Goal: Book appointment/travel/reservation

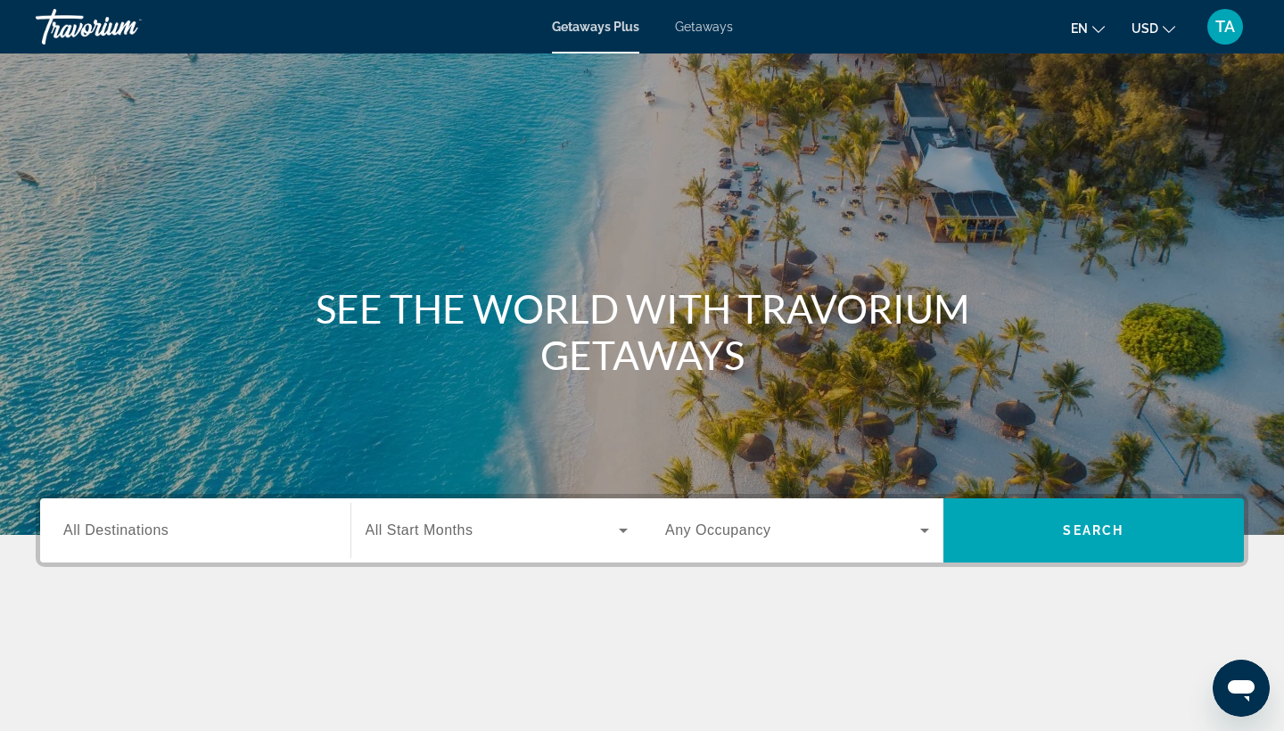
click at [707, 37] on div "Getaways Plus Getaways en English Español Français Italiano Português русский U…" at bounding box center [642, 27] width 1284 height 46
click at [707, 28] on span "Getaways" at bounding box center [704, 27] width 58 height 14
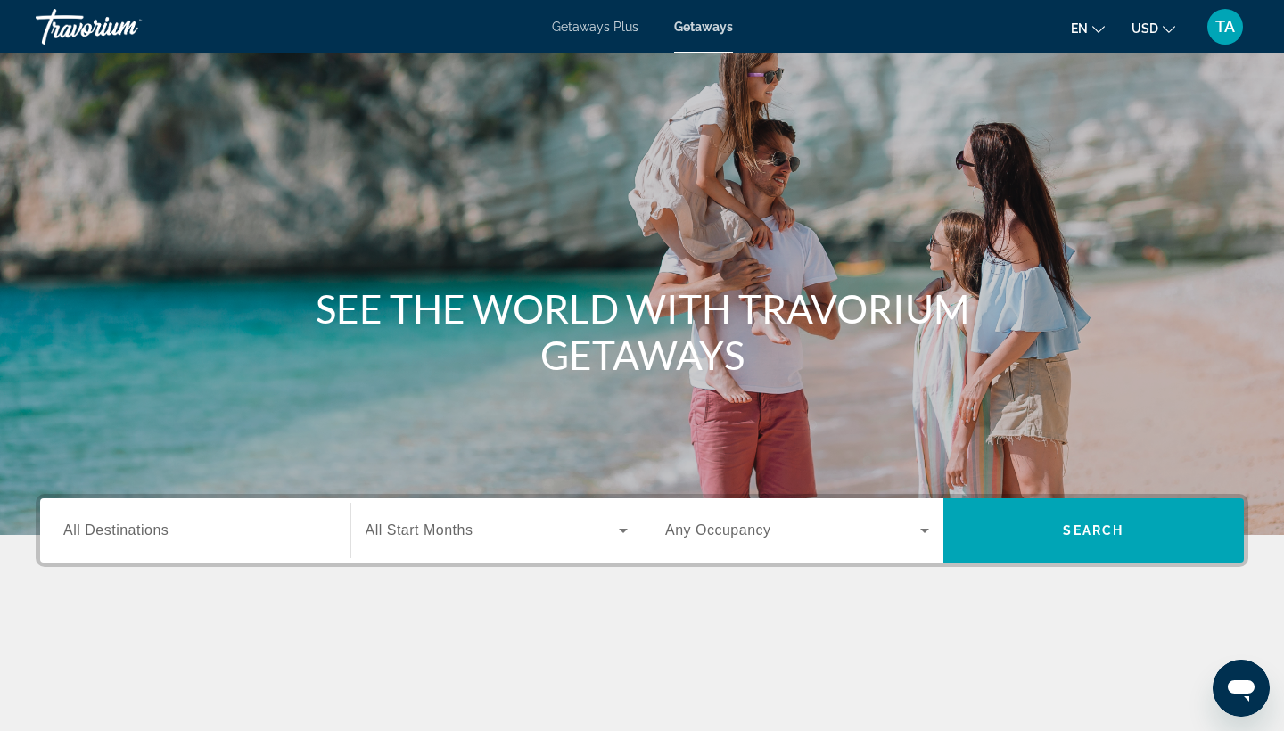
click at [90, 525] on span "All Destinations" at bounding box center [115, 530] width 105 height 15
click at [90, 525] on input "Destination All Destinations" at bounding box center [195, 531] width 264 height 21
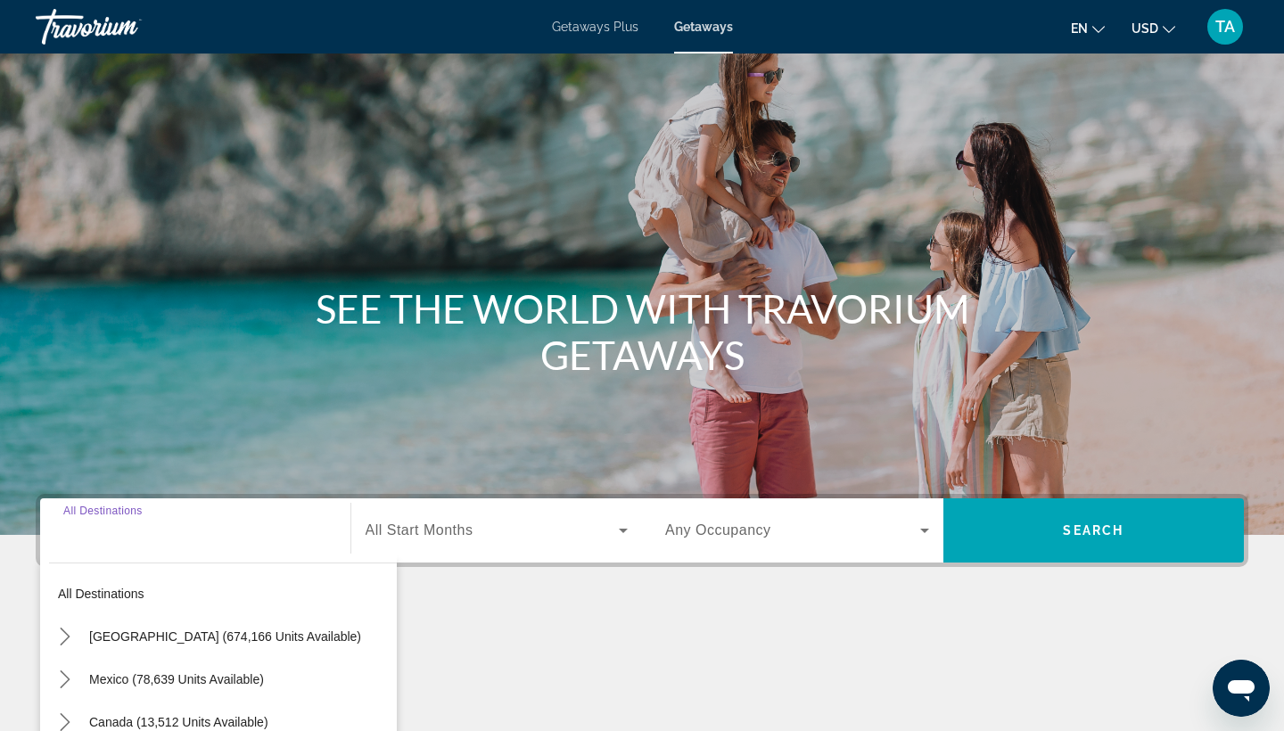
scroll to position [233, 0]
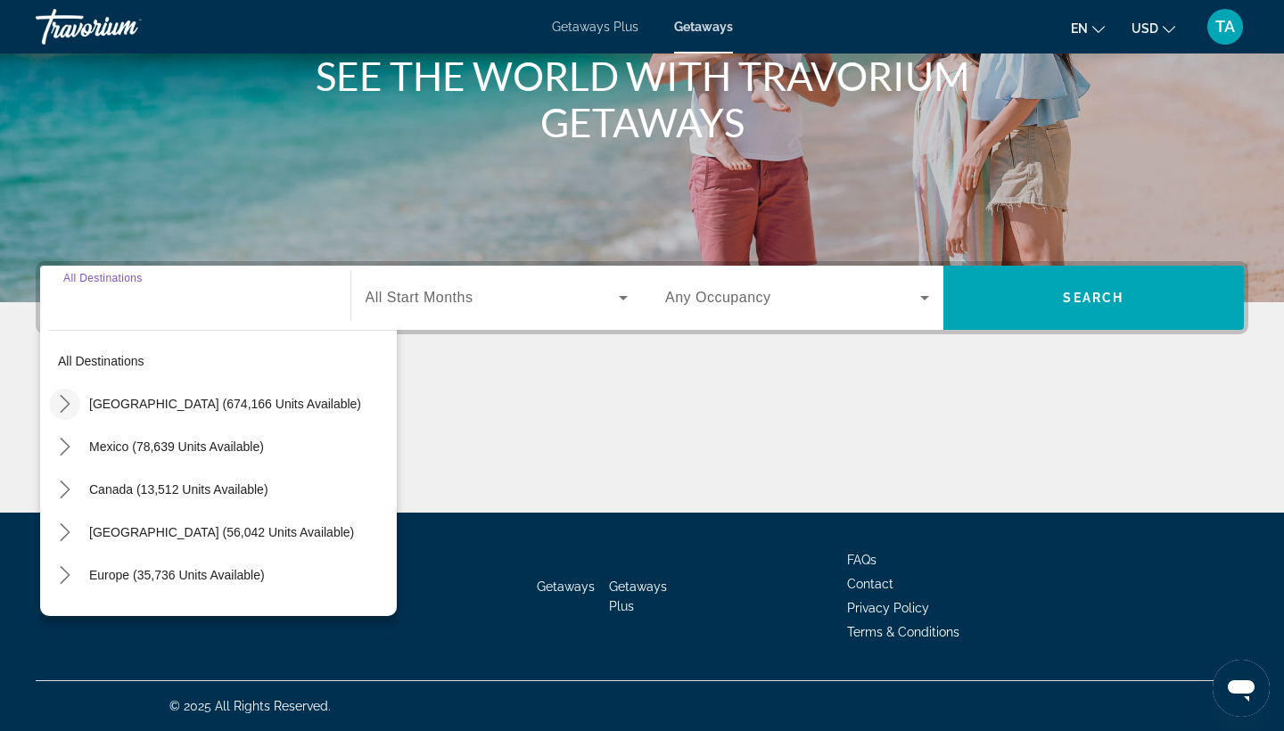
click at [66, 404] on icon "Toggle United States (674,166 units available) submenu" at bounding box center [65, 404] width 18 height 18
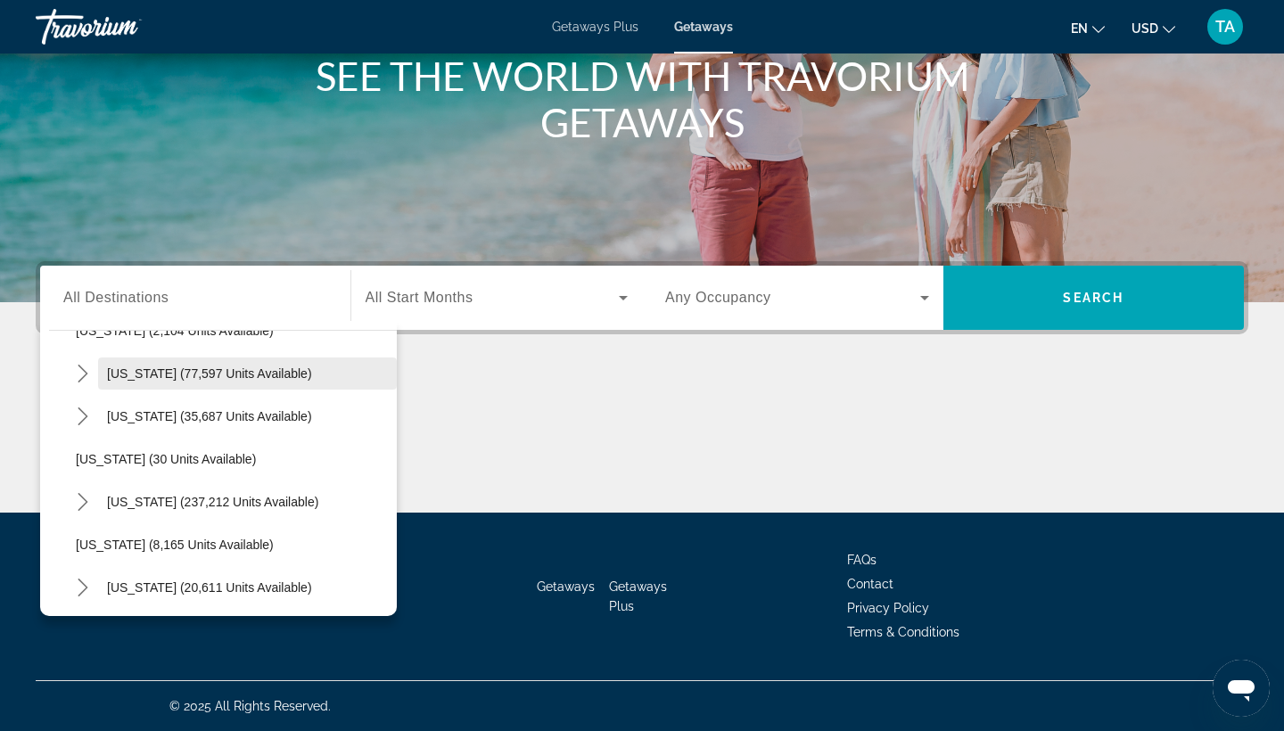
scroll to position [174, 0]
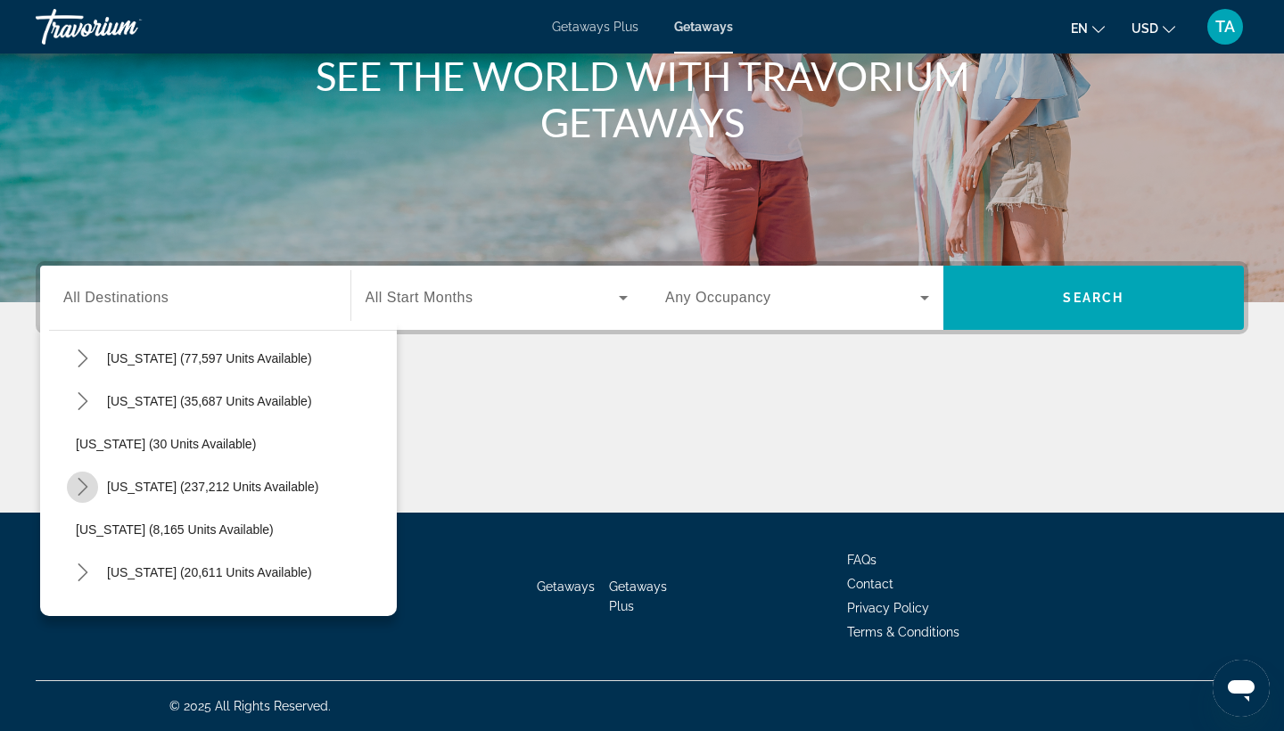
click at [81, 486] on icon "Toggle Florida (237,212 units available) submenu" at bounding box center [83, 487] width 18 height 18
click at [111, 532] on span "[GEOGRAPHIC_DATA] (97,234 units available)" at bounding box center [226, 530] width 265 height 14
type input "**********"
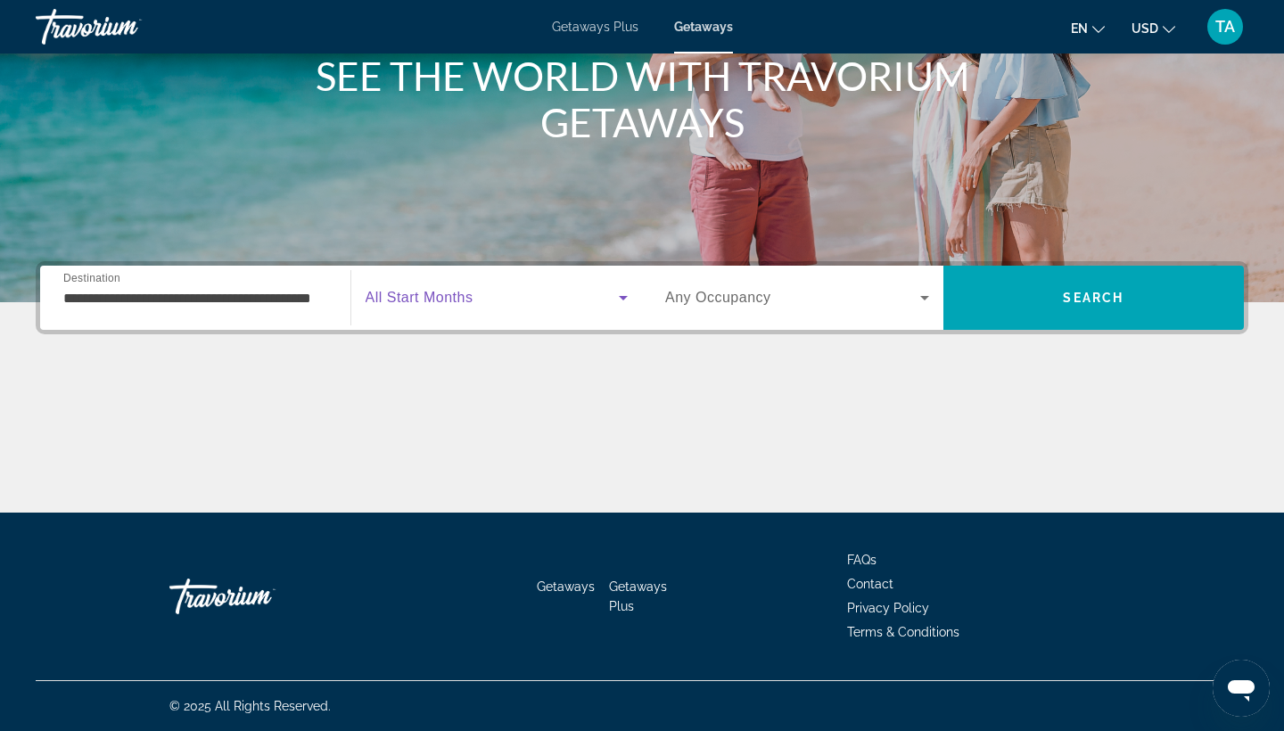
click at [620, 299] on icon "Search widget" at bounding box center [623, 297] width 21 height 21
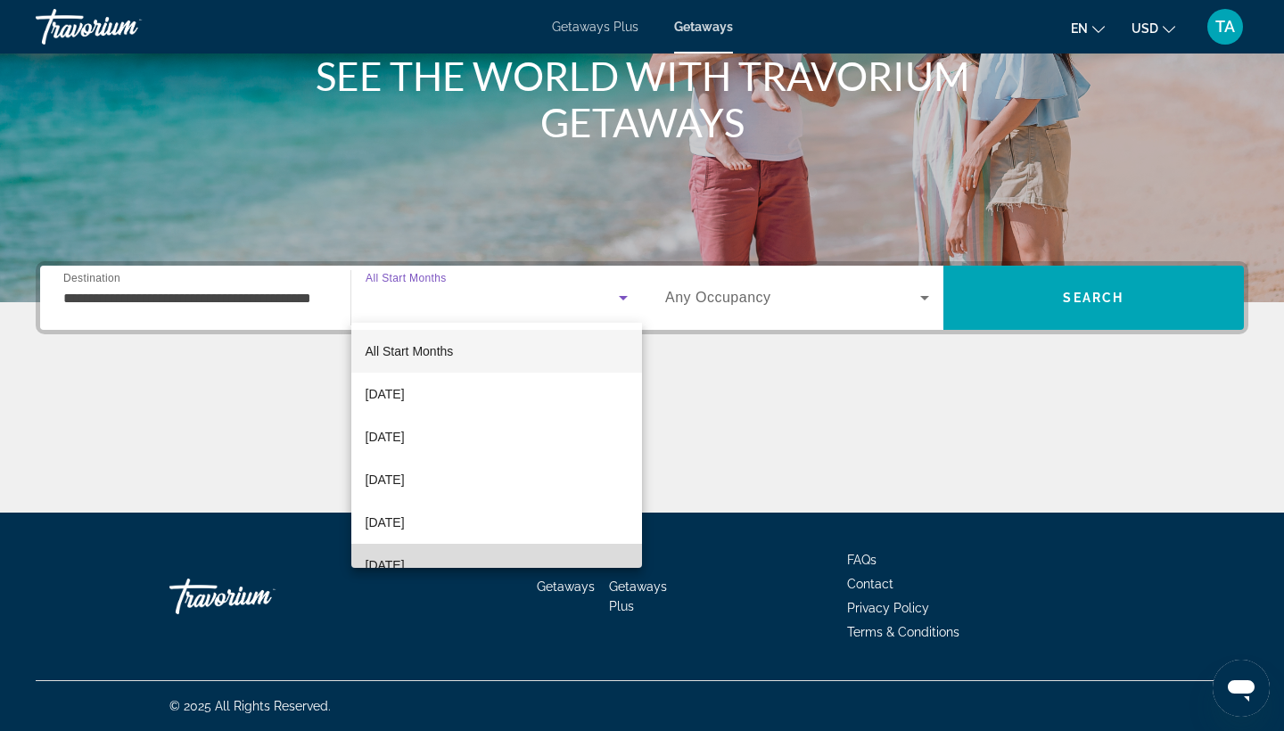
click at [478, 558] on mat-option "[DATE]" at bounding box center [497, 565] width 292 height 43
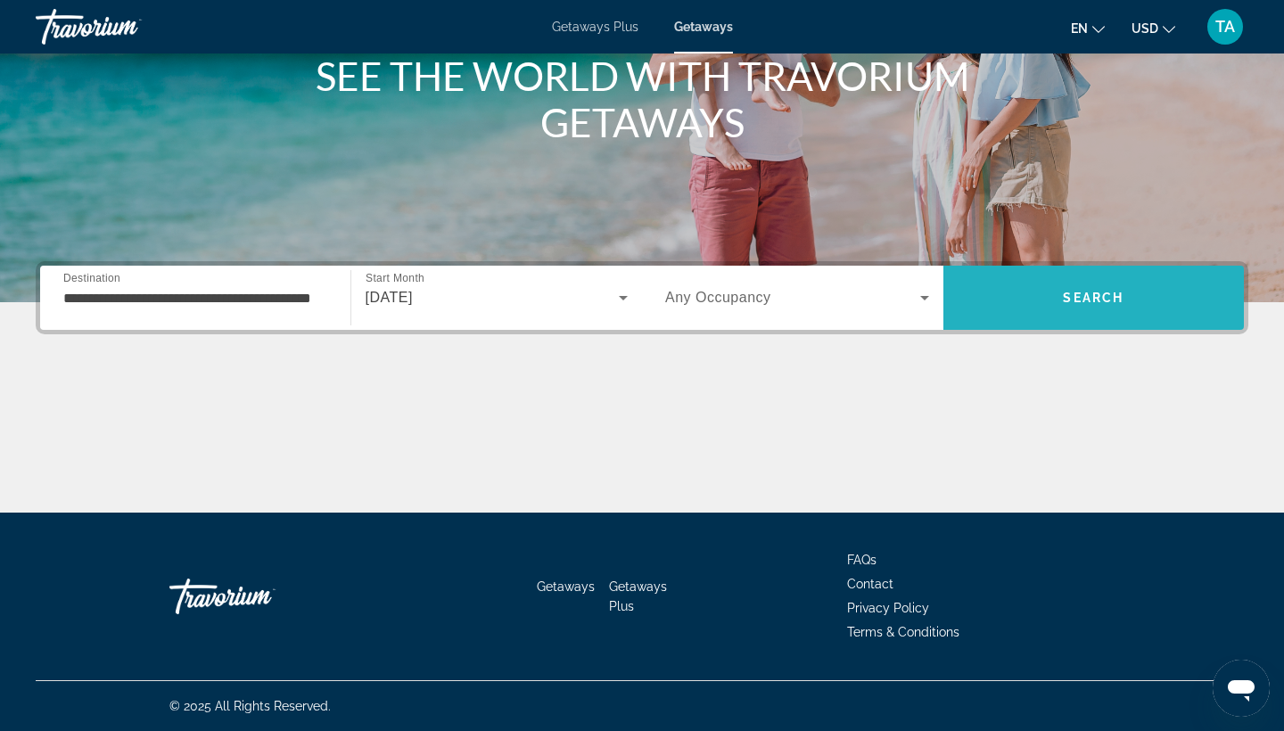
click at [1052, 295] on span "Search" at bounding box center [1094, 297] width 301 height 43
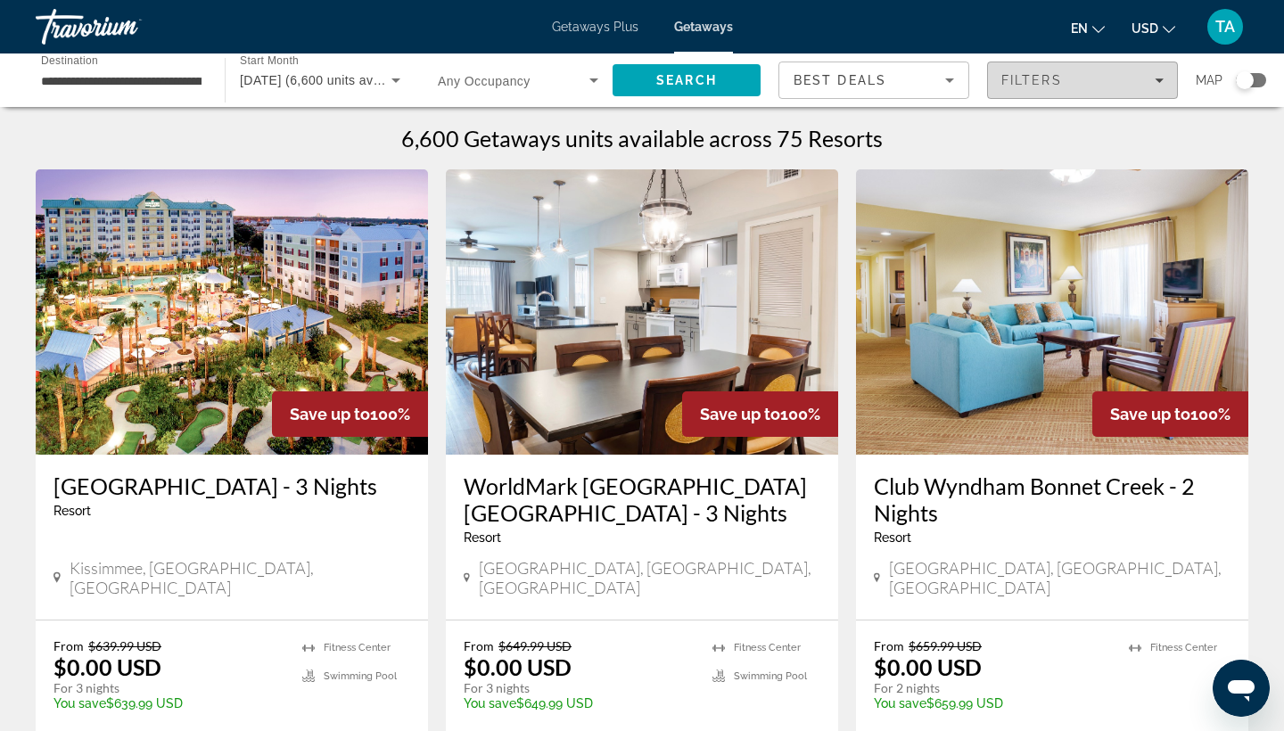
click at [1163, 73] on div "Filters" at bounding box center [1083, 80] width 162 height 14
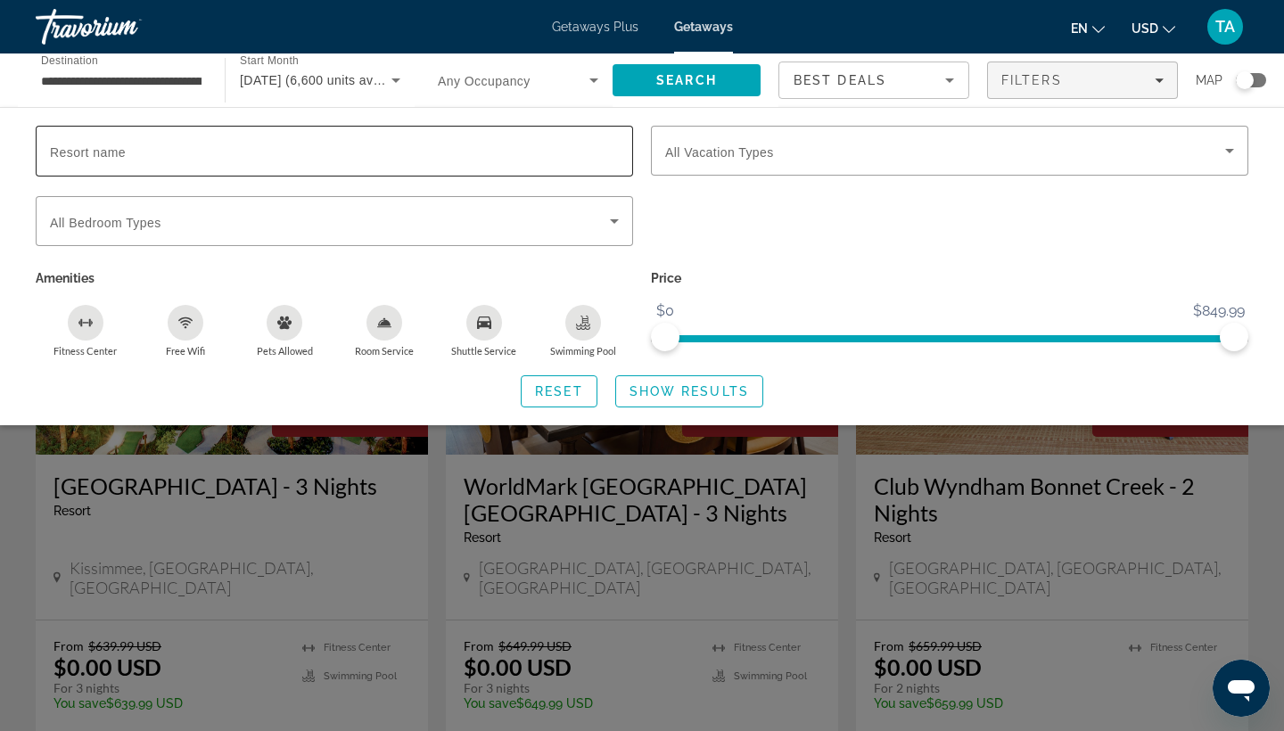
click at [74, 156] on span "Resort name" at bounding box center [88, 152] width 76 height 14
click at [74, 156] on input "Resort name" at bounding box center [334, 151] width 569 height 21
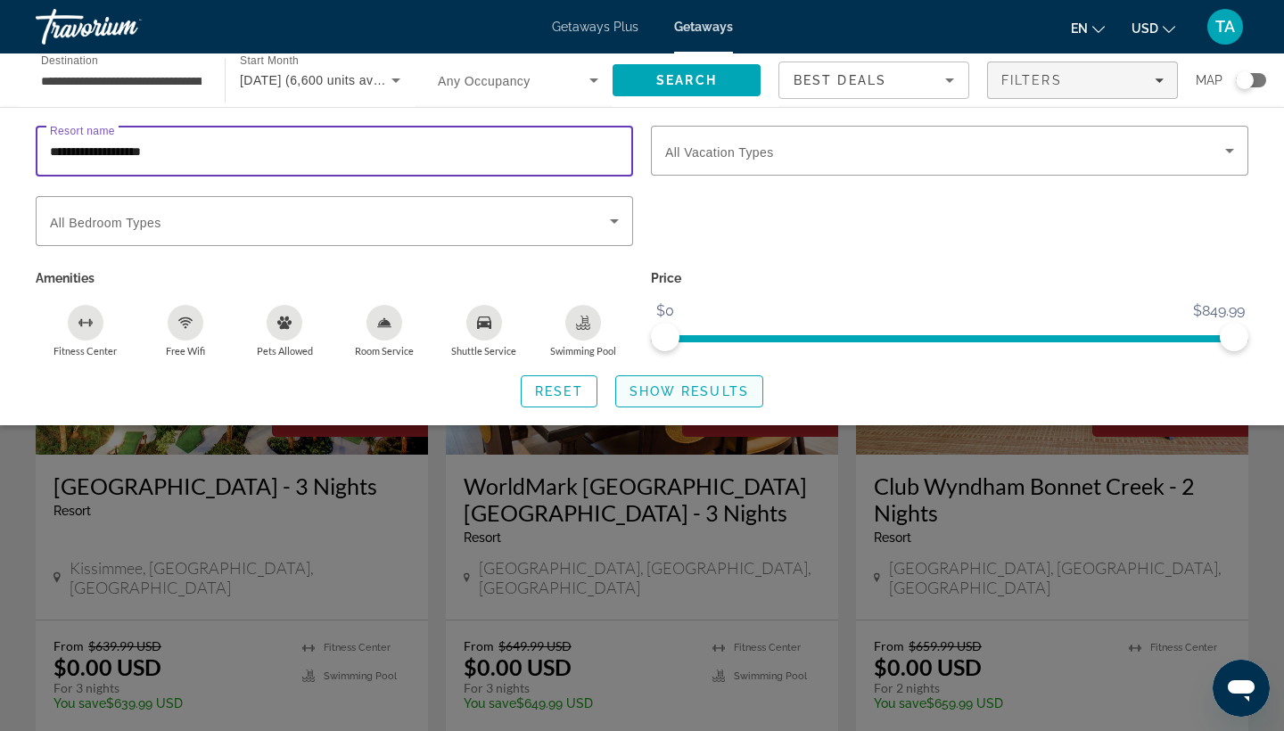
type input "**********"
click at [719, 394] on span "Show Results" at bounding box center [690, 391] width 120 height 14
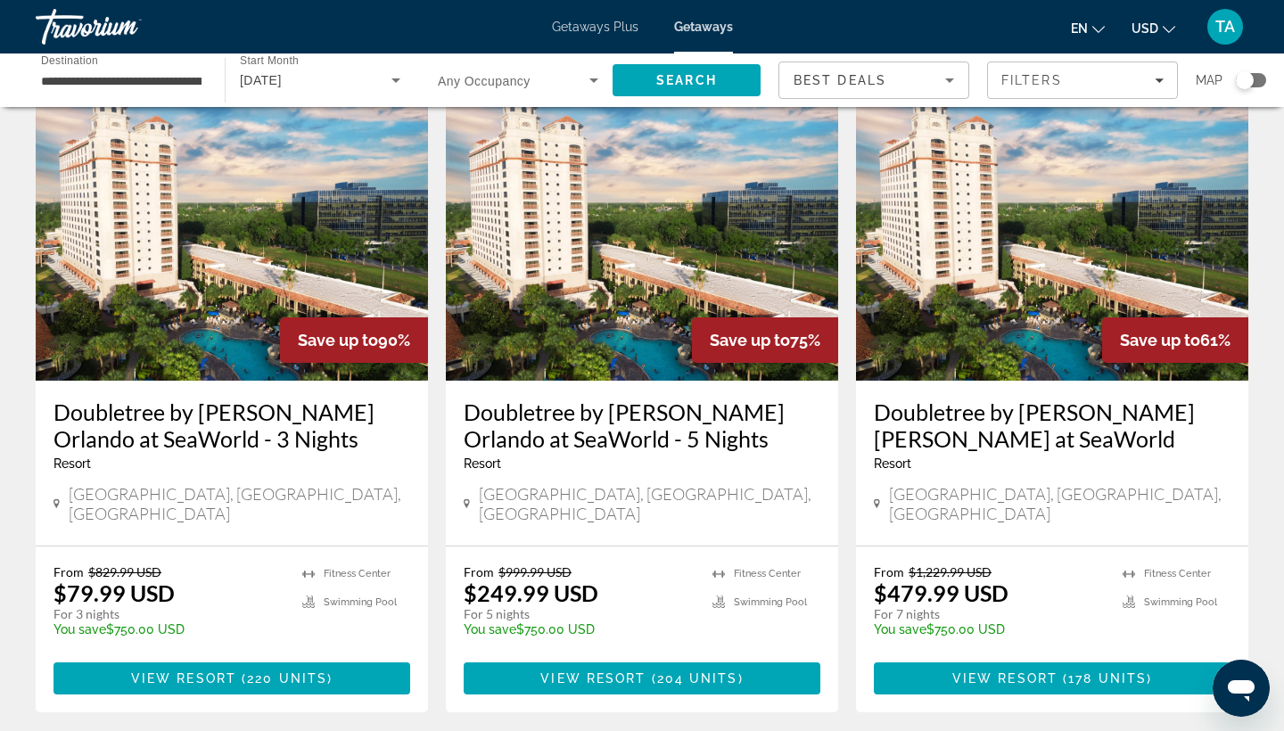
scroll to position [76, 0]
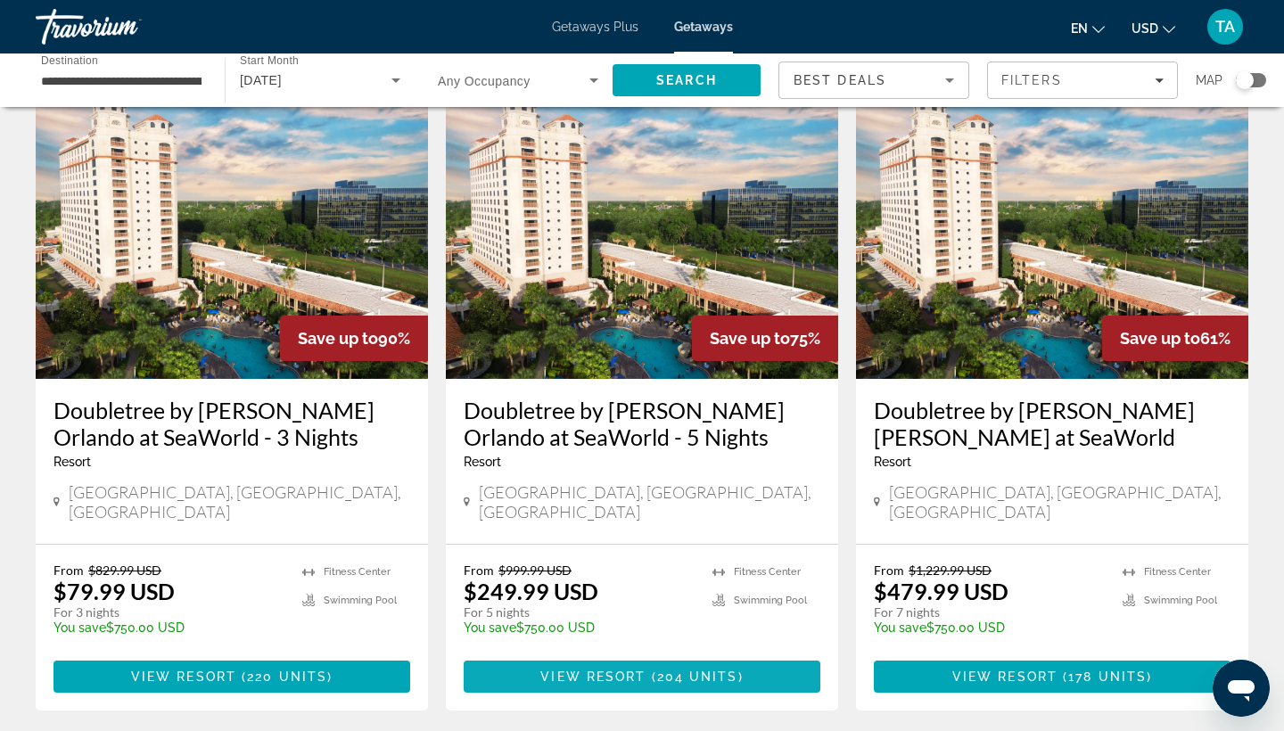
click at [697, 670] on span "204 units" at bounding box center [697, 677] width 81 height 14
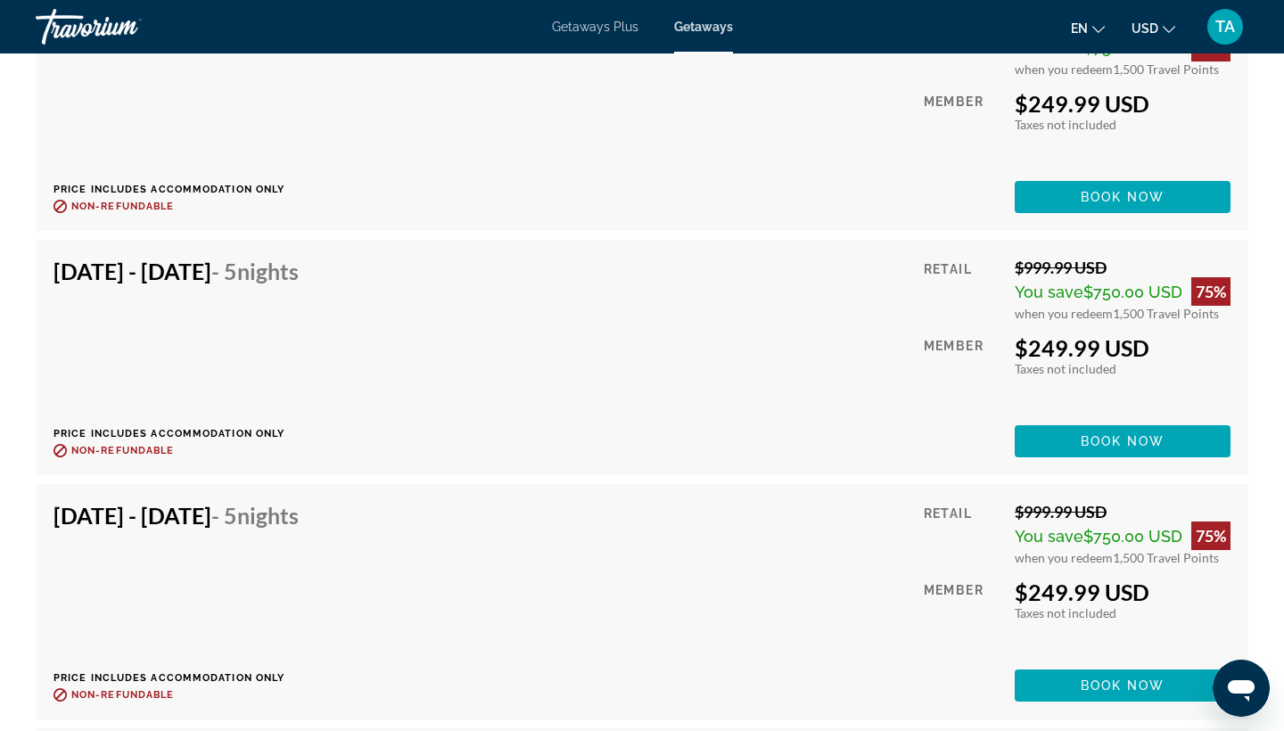
scroll to position [6144, 0]
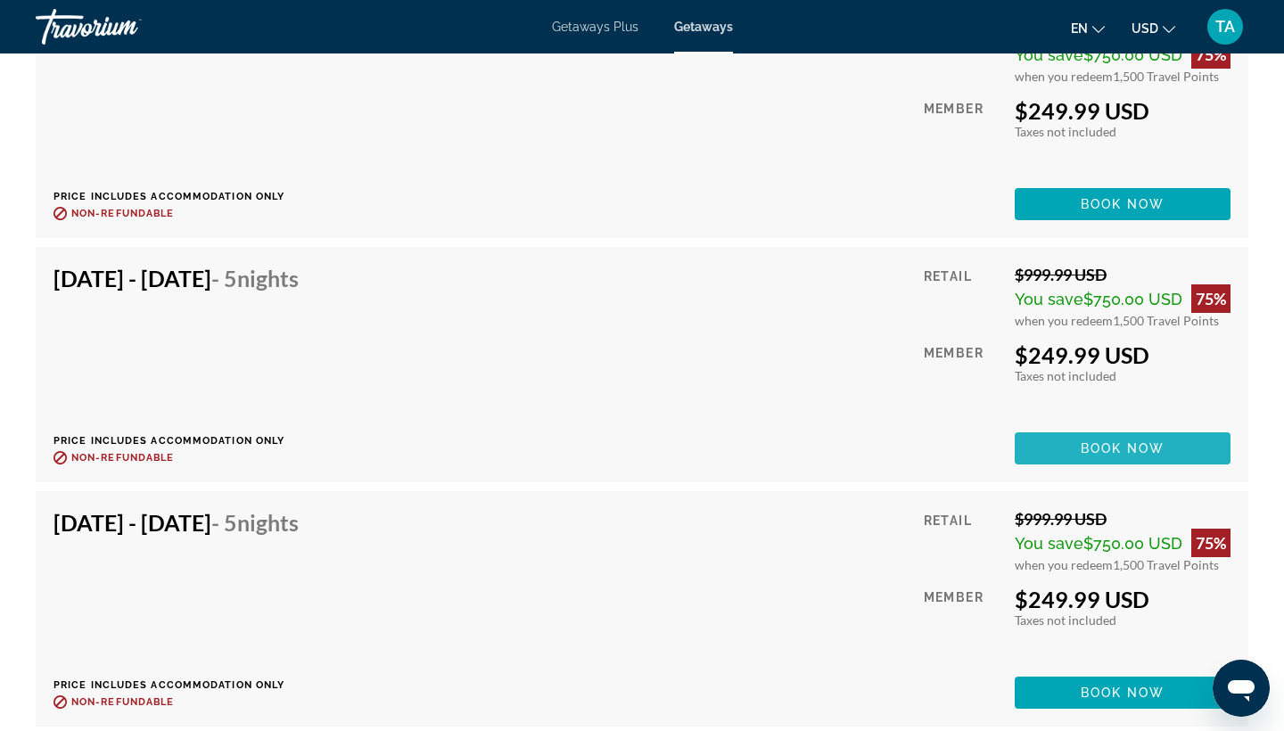
click at [1102, 447] on span "Book now" at bounding box center [1123, 448] width 85 height 14
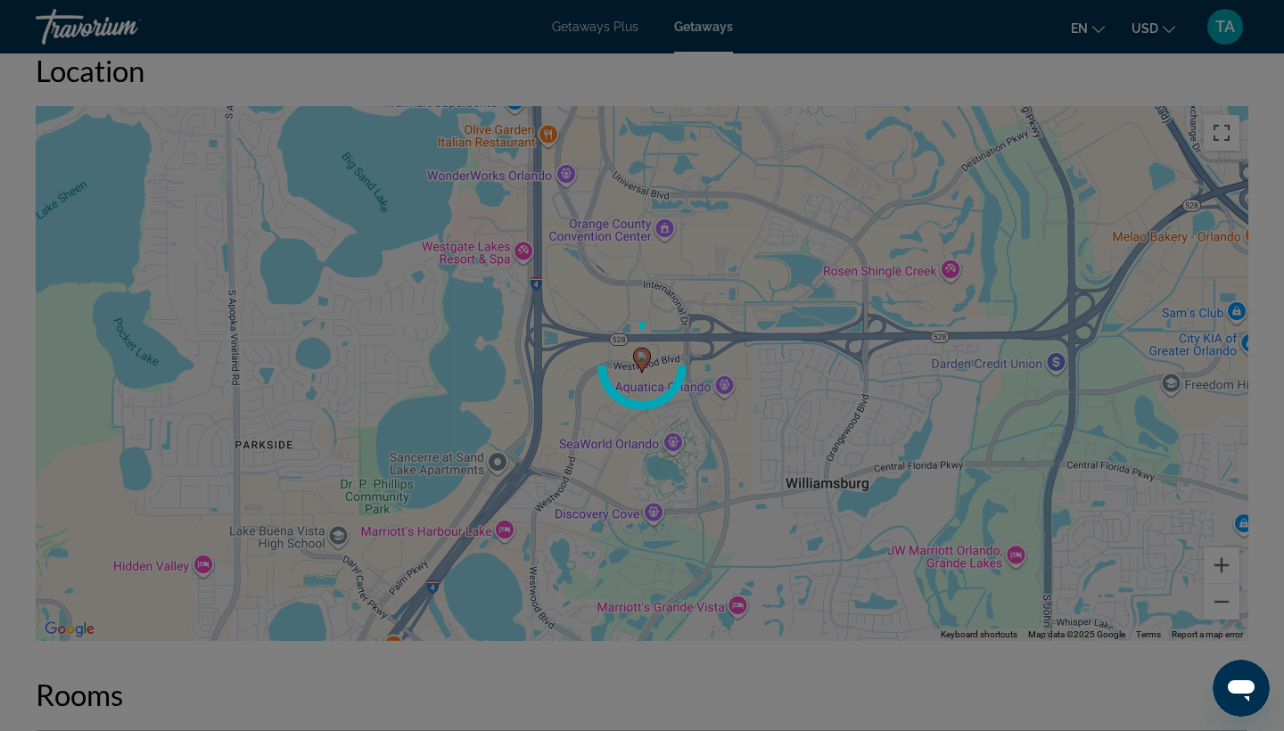
scroll to position [1951, 0]
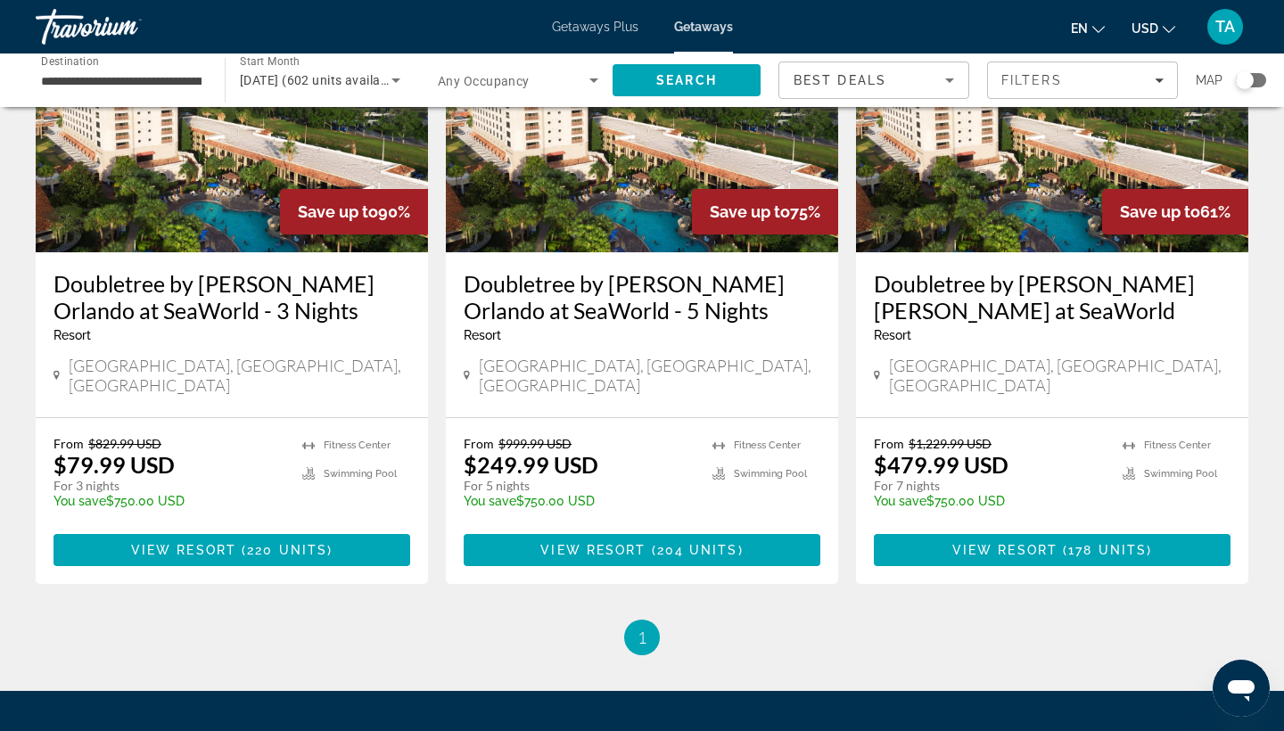
scroll to position [214, 0]
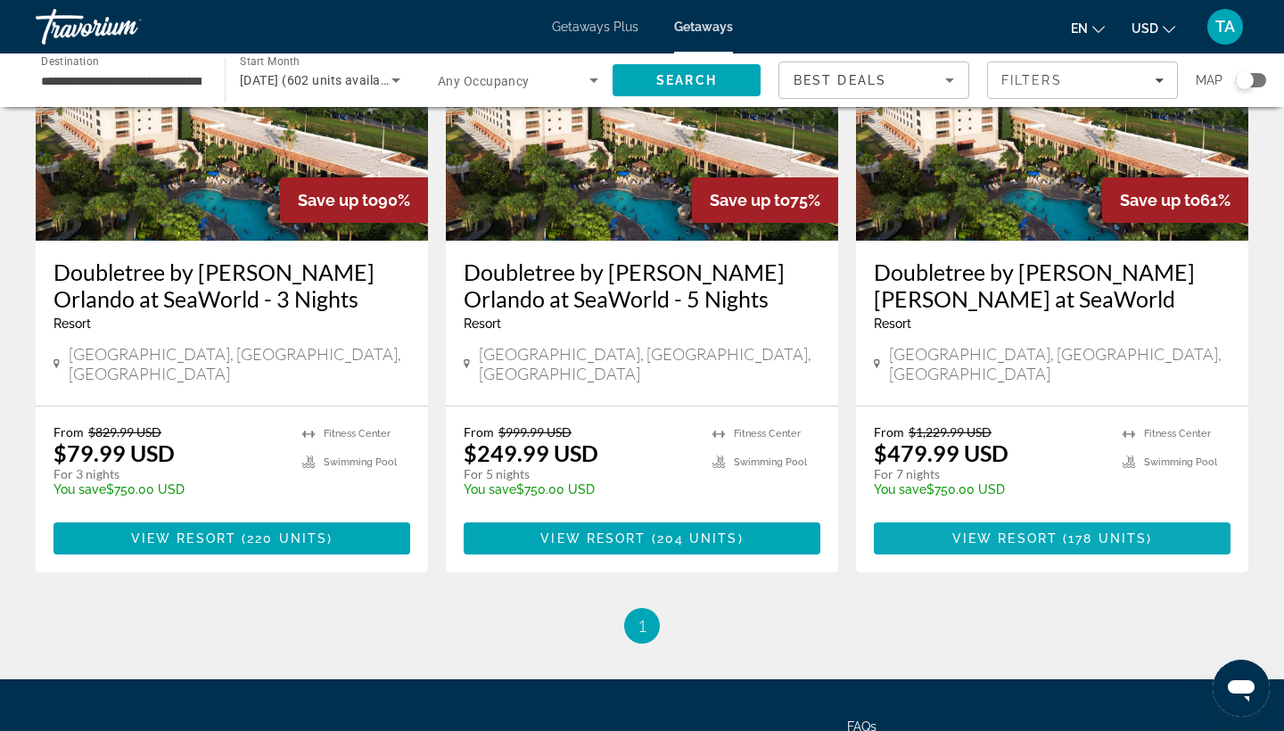
click at [1020, 532] on span "View Resort" at bounding box center [1005, 539] width 105 height 14
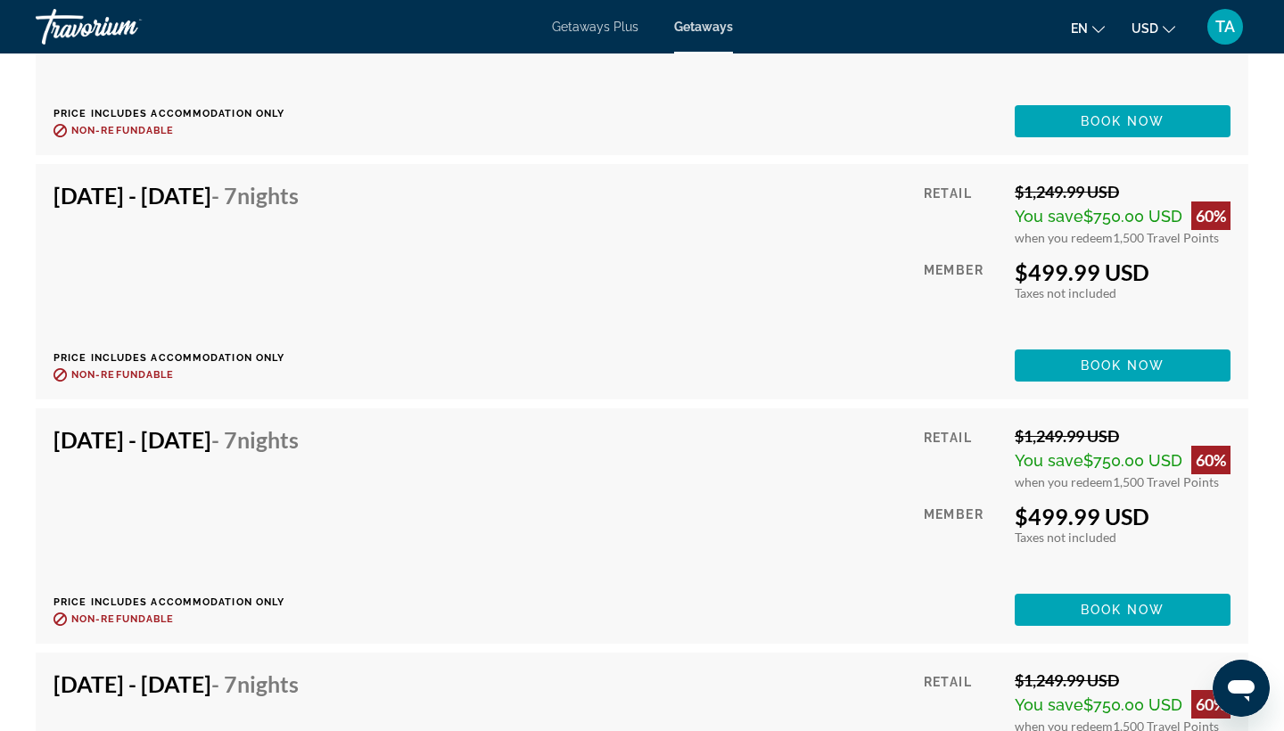
scroll to position [5495, 0]
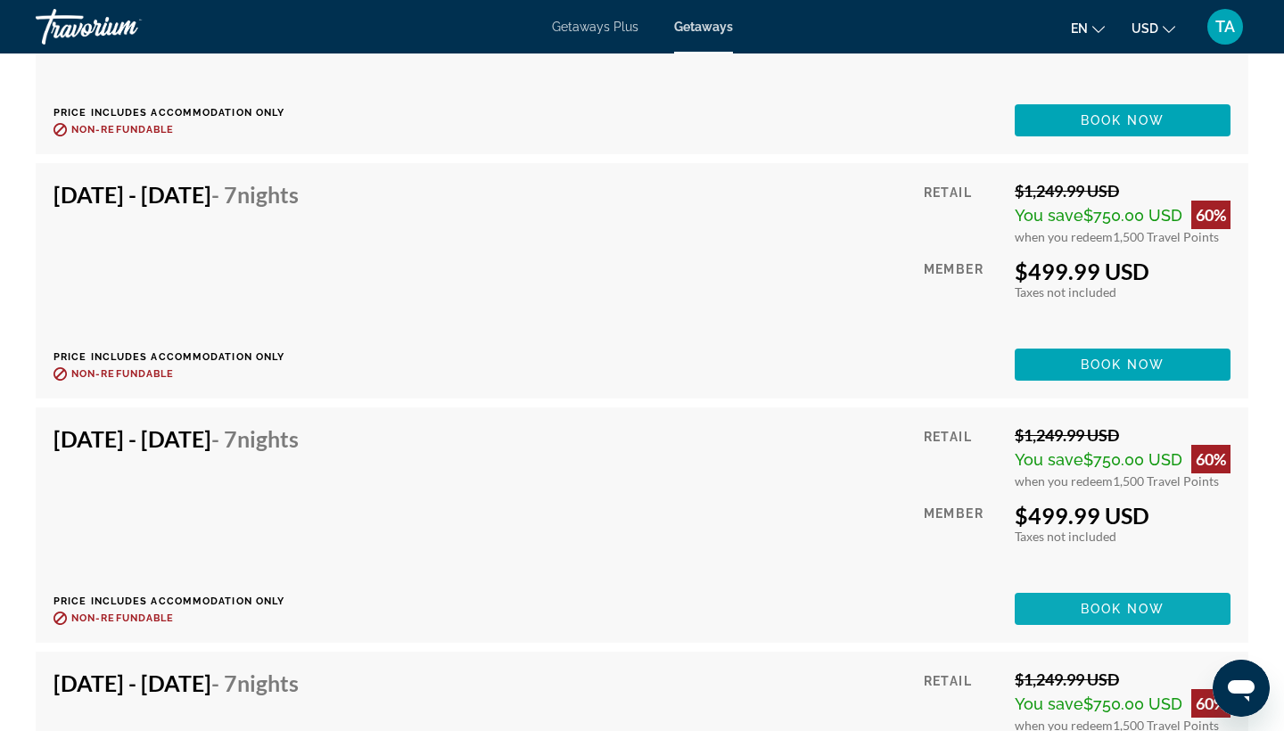
click at [1132, 607] on span "Book now" at bounding box center [1123, 609] width 85 height 14
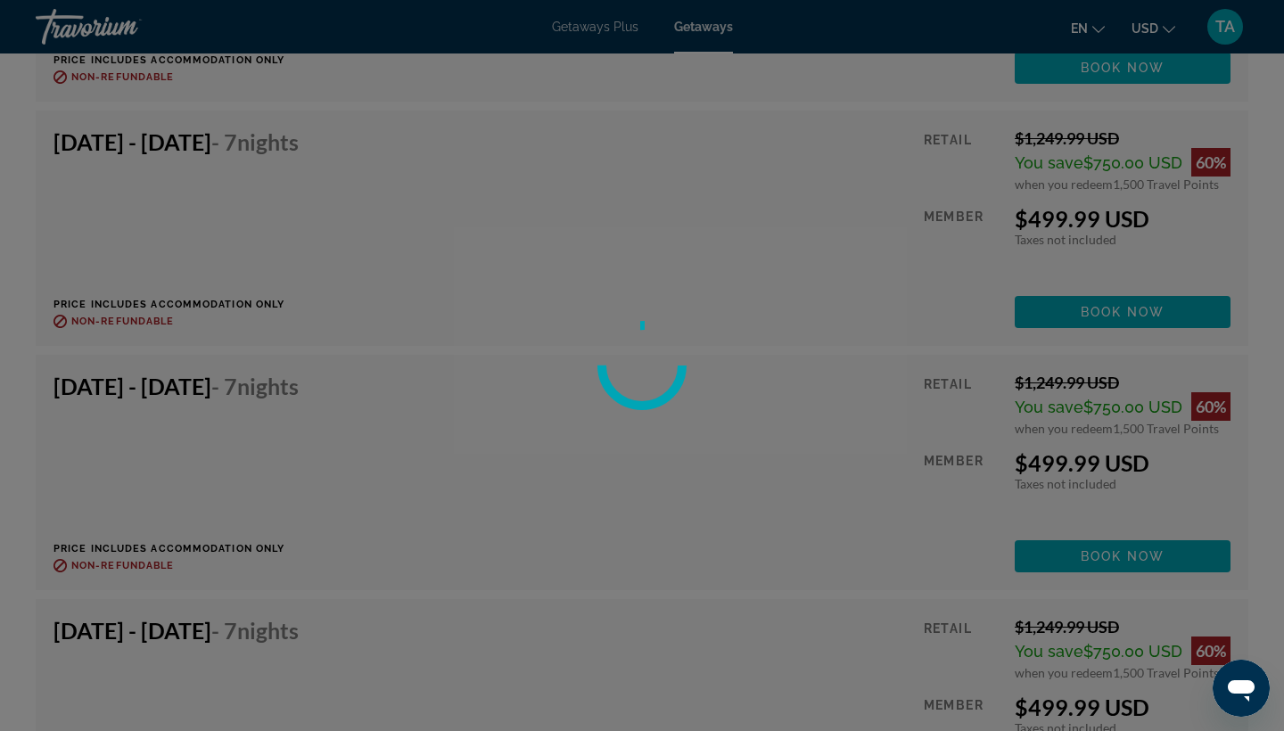
scroll to position [5552, 0]
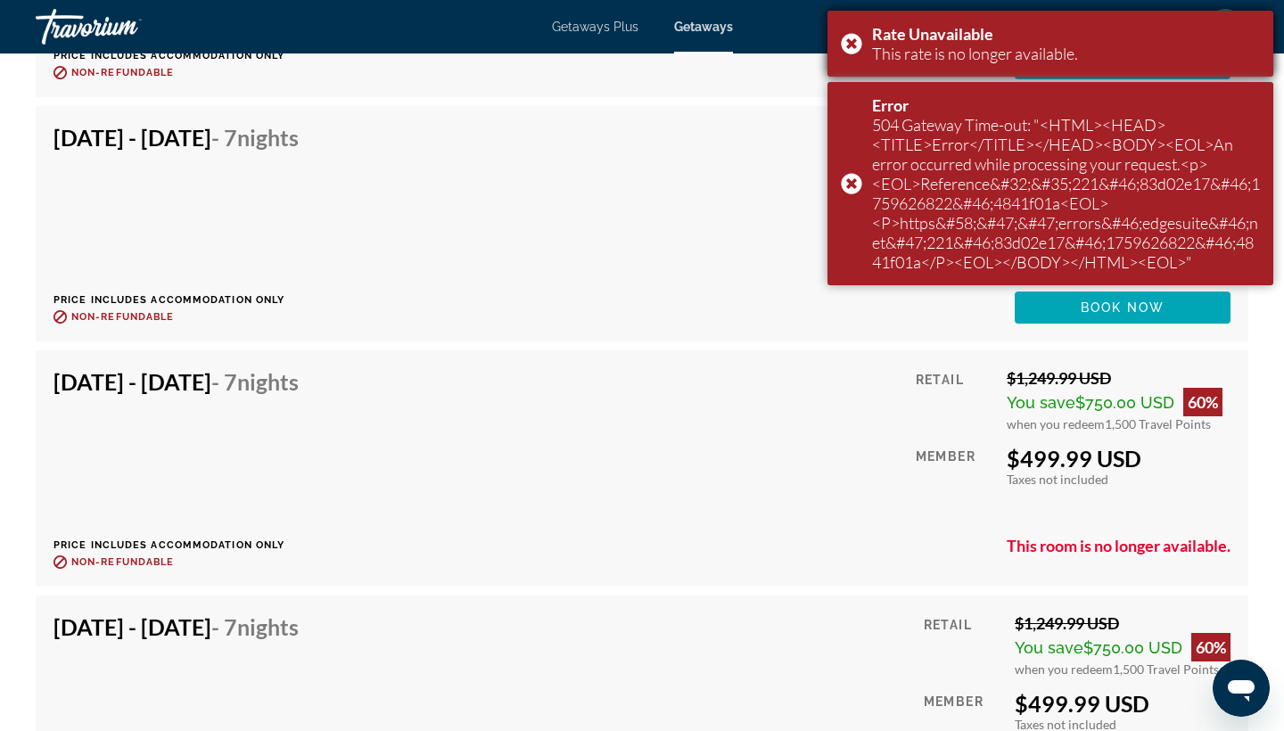
click at [858, 48] on div "Rate Unavailable This rate is no longer available." at bounding box center [1051, 44] width 446 height 66
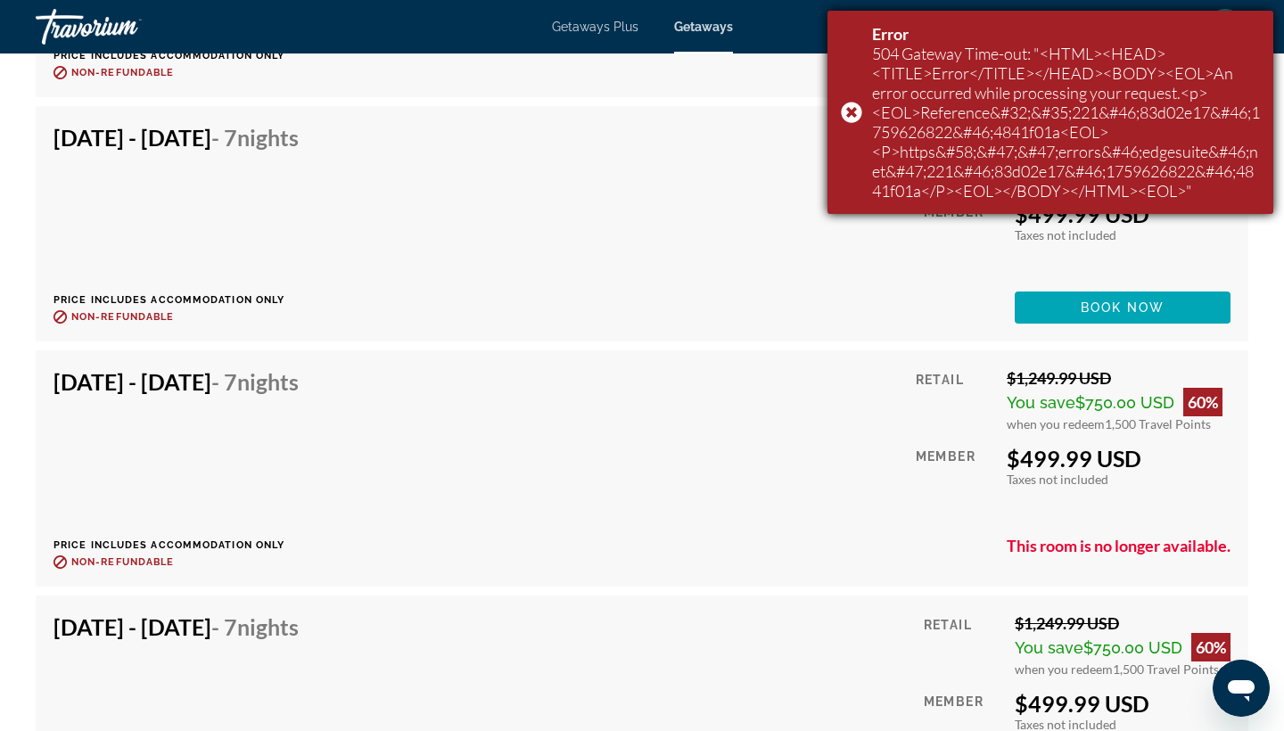
click at [854, 118] on div "Error 504 Gateway Time-out: "<HTML><HEAD><TITLE>Error</TITLE></HEAD><BODY><EOL>…" at bounding box center [1051, 112] width 446 height 203
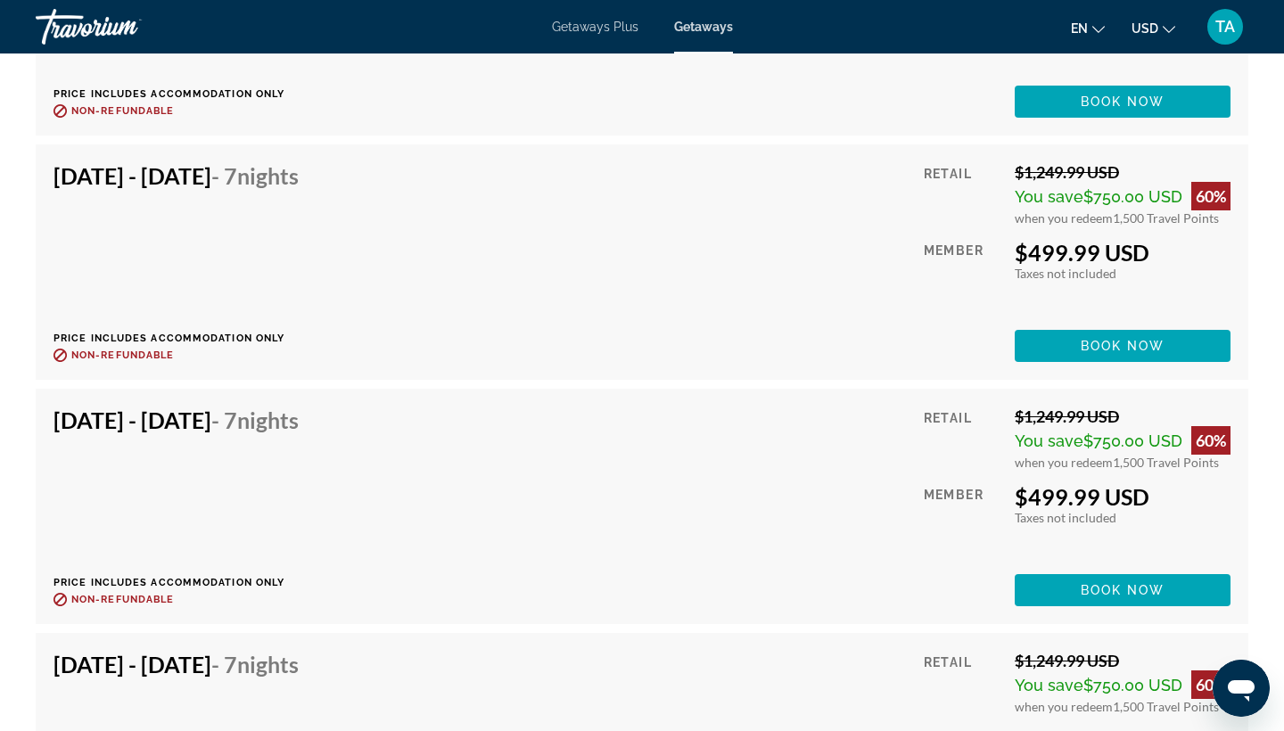
scroll to position [5021, 0]
